Goal: Task Accomplishment & Management: Manage account settings

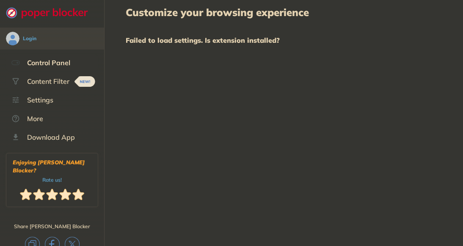
click at [56, 80] on div "Content Filter" at bounding box center [48, 81] width 42 height 8
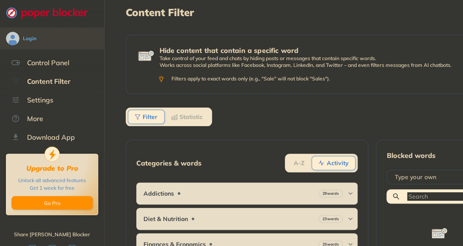
click at [44, 98] on div "Settings" at bounding box center [40, 100] width 26 height 8
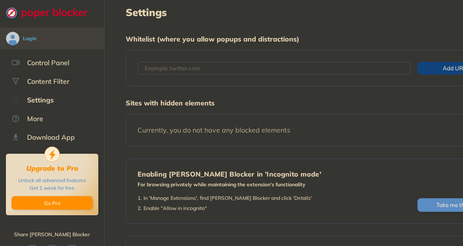
click at [62, 61] on div "Control Panel" at bounding box center [48, 62] width 42 height 8
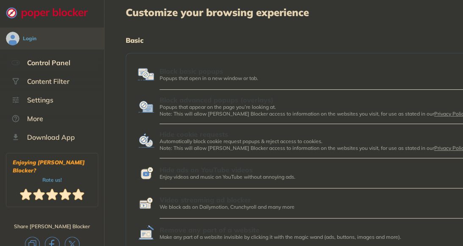
click at [52, 10] on img at bounding box center [51, 13] width 91 height 12
click at [450, 66] on div "Block basic popups Popups that open in a new window or tab." at bounding box center [315, 74] width 354 height 17
drag, startPoint x: 429, startPoint y: 0, endPoint x: 262, endPoint y: 31, distance: 169.7
click at [262, 31] on div "Customize your browsing experience Basic Block basic popups Popups that open in…" at bounding box center [315, 219] width 378 height 438
